Goal: Transaction & Acquisition: Purchase product/service

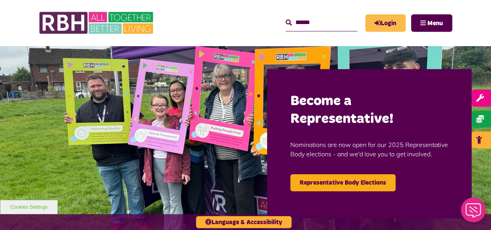
click at [390, 20] on link "Login" at bounding box center [385, 22] width 40 height 17
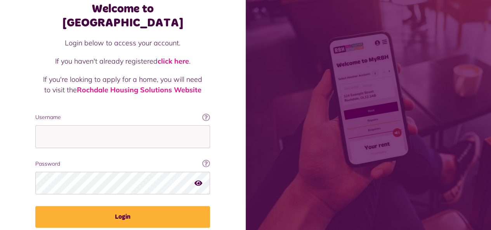
scroll to position [68, 0]
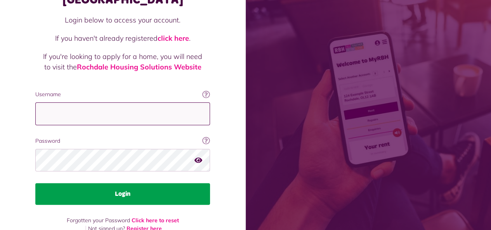
type input "**********"
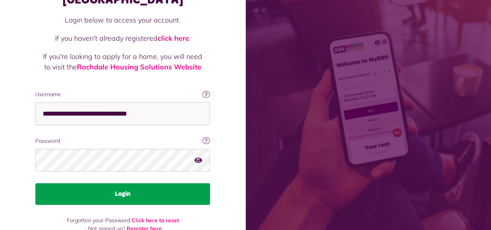
click at [122, 183] on button "Login" at bounding box center [122, 194] width 175 height 22
click at [121, 183] on button "Login" at bounding box center [122, 194] width 175 height 22
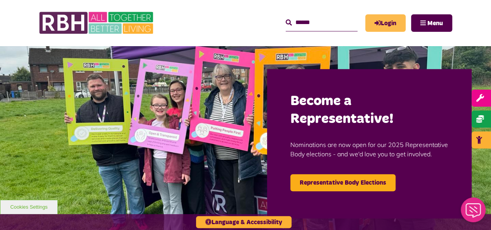
click at [387, 20] on link "Login" at bounding box center [385, 22] width 40 height 17
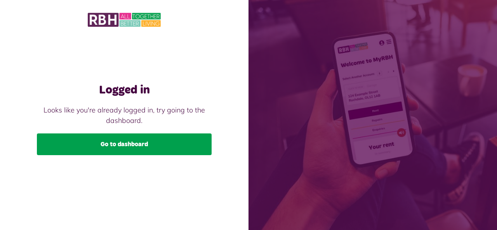
click at [134, 145] on link "Go to dashboard" at bounding box center [124, 145] width 175 height 22
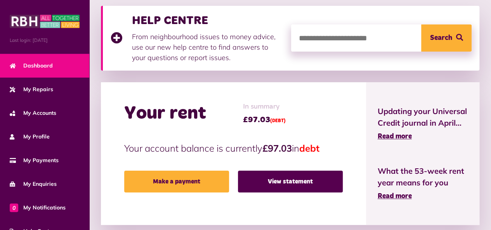
scroll to position [155, 0]
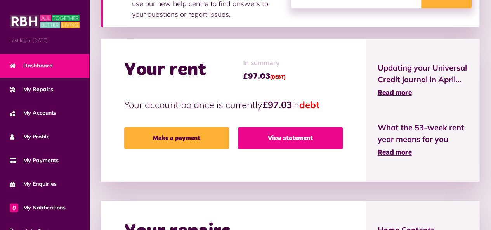
click at [258, 135] on link "View statement" at bounding box center [290, 138] width 105 height 22
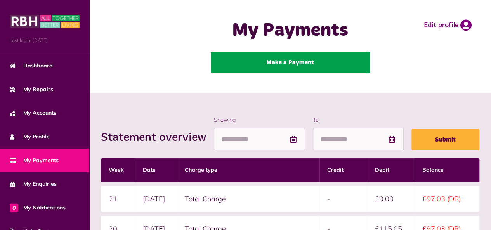
click at [288, 64] on link "Make a Payment" at bounding box center [290, 63] width 159 height 22
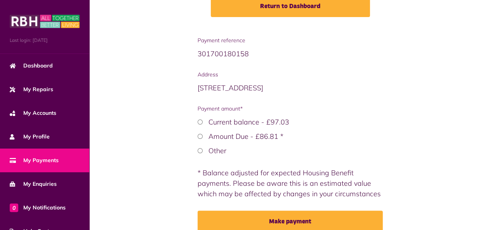
scroll to position [170, 0]
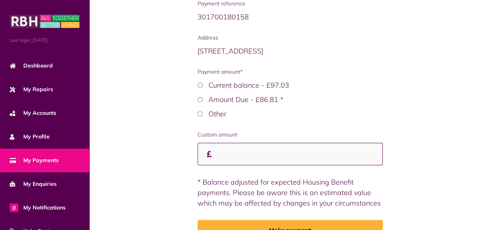
click at [248, 152] on input "Custom amount" at bounding box center [291, 154] width 186 height 23
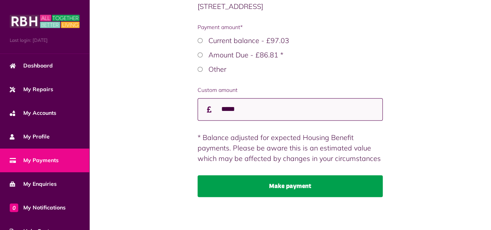
scroll to position [216, 0]
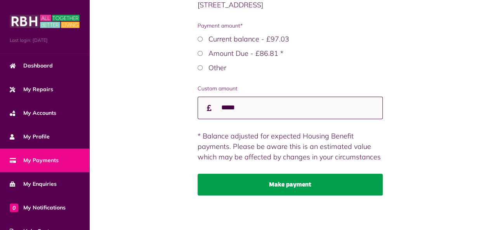
type input "*****"
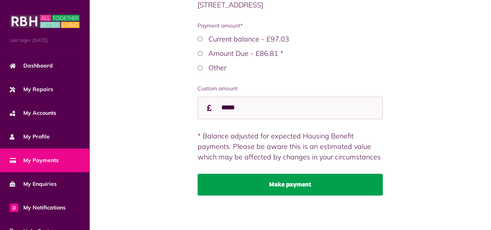
scroll to position [0, 0]
click at [299, 185] on button "Make payment" at bounding box center [291, 185] width 186 height 22
